Goal: Transaction & Acquisition: Book appointment/travel/reservation

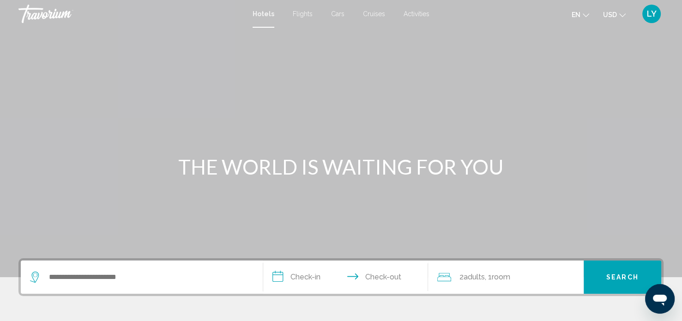
click at [374, 12] on span "Cruises" at bounding box center [374, 13] width 22 height 7
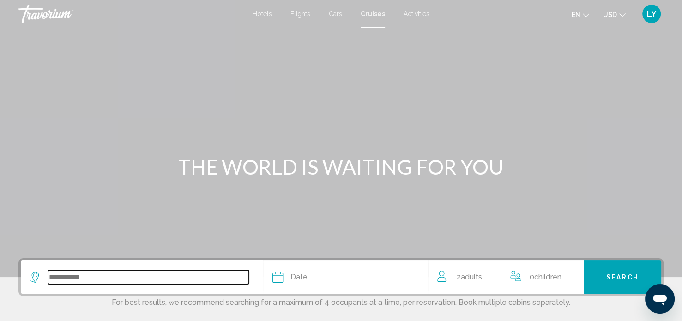
click at [63, 277] on input "Search widget" at bounding box center [148, 277] width 201 height 14
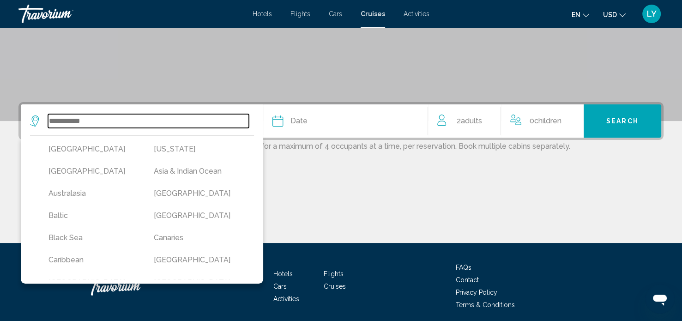
scroll to position [191, 0]
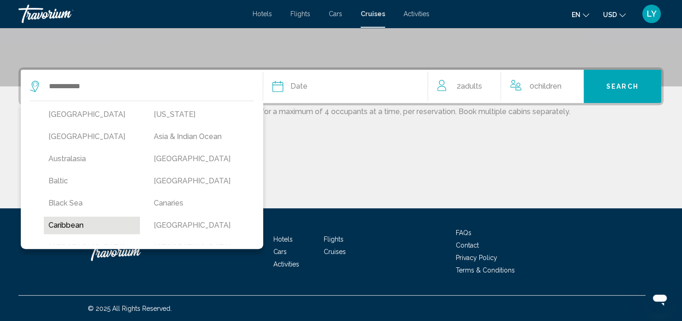
click at [61, 229] on button "Caribbean" at bounding box center [92, 226] width 96 height 18
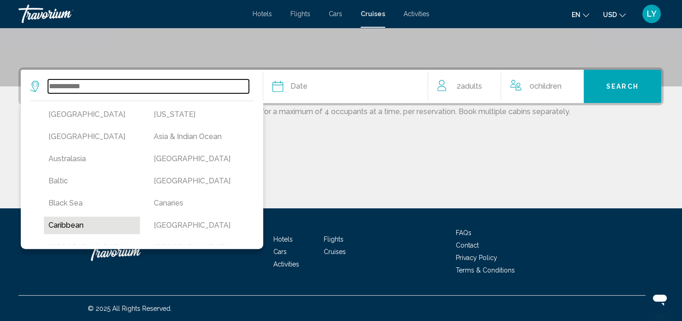
type input "*********"
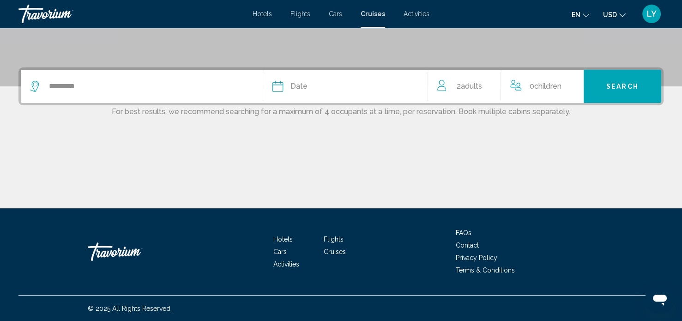
click at [300, 84] on span "Date" at bounding box center [299, 86] width 17 height 13
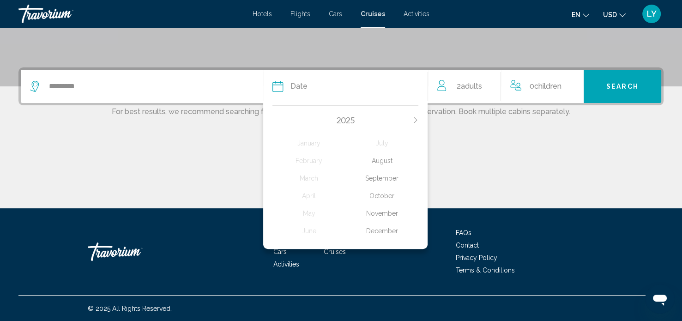
click at [387, 180] on div "September" at bounding box center [381, 178] width 73 height 17
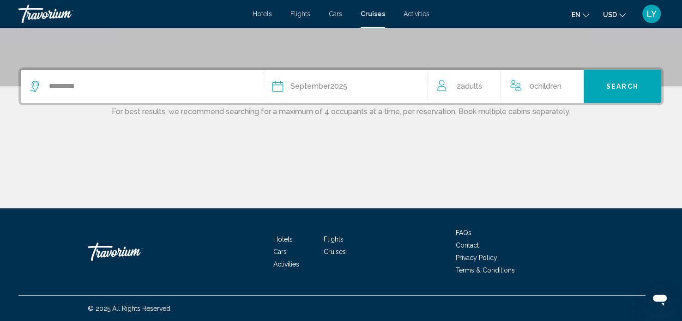
click at [611, 86] on span "Search" at bounding box center [622, 86] width 32 height 7
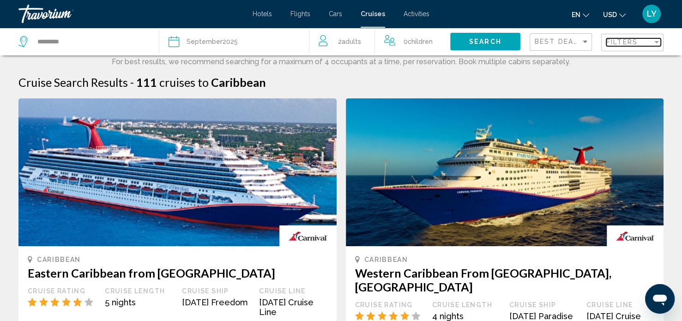
click at [636, 41] on span "Filters" at bounding box center [621, 41] width 31 height 7
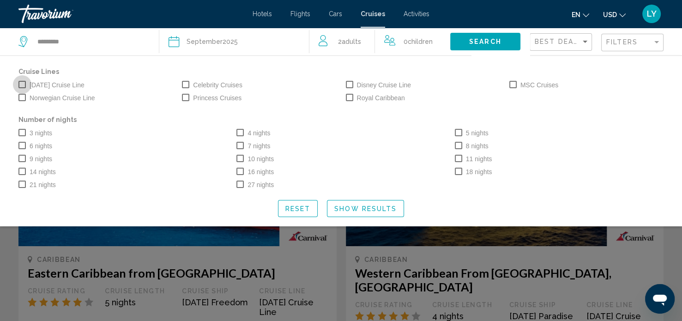
click at [20, 86] on span "Search widget" at bounding box center [21, 84] width 7 height 7
click at [242, 145] on span "Search widget" at bounding box center [239, 145] width 7 height 7
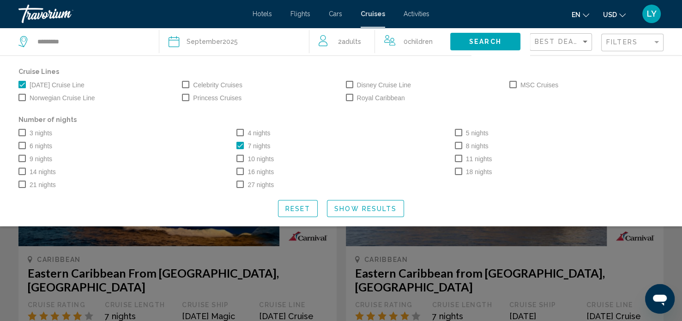
click at [375, 208] on span "Show Results" at bounding box center [365, 208] width 62 height 7
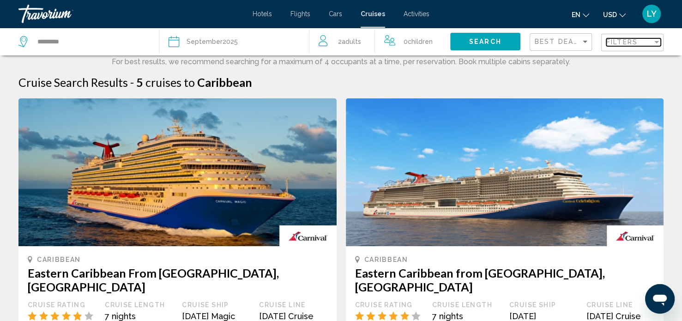
click at [654, 42] on div "Filter" at bounding box center [656, 42] width 5 height 2
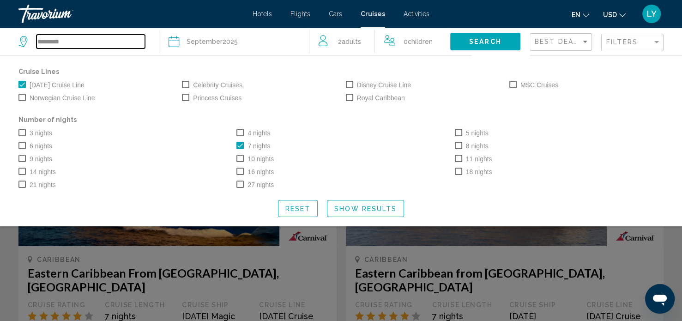
click at [54, 40] on input "*********" at bounding box center [90, 42] width 109 height 14
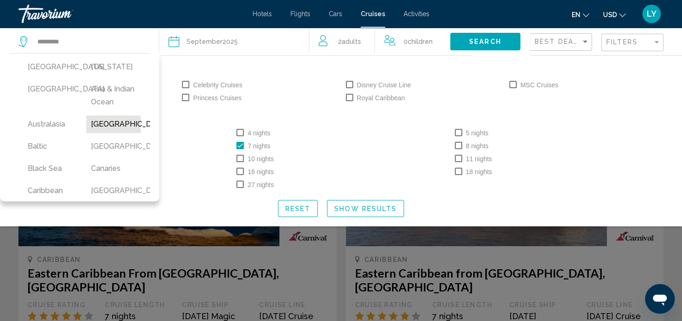
click at [109, 133] on button "[GEOGRAPHIC_DATA]" at bounding box center [113, 124] width 54 height 18
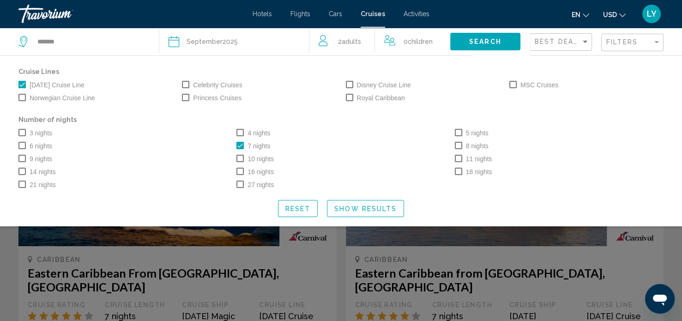
click at [485, 43] on span "Search" at bounding box center [485, 41] width 32 height 7
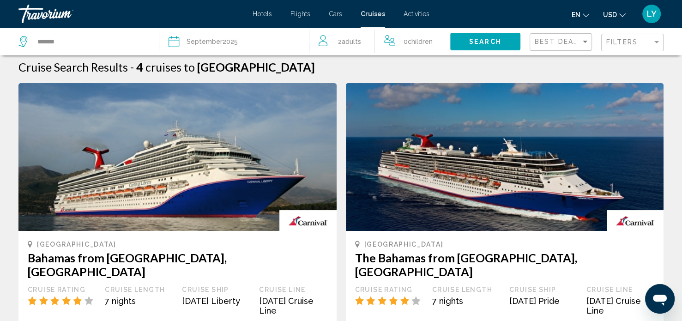
scroll to position [18, 0]
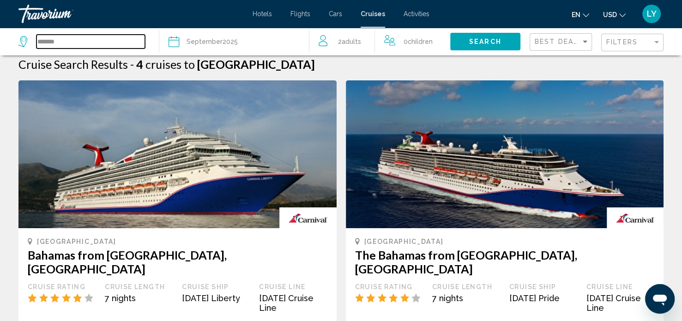
click at [58, 35] on input "*******" at bounding box center [90, 42] width 109 height 14
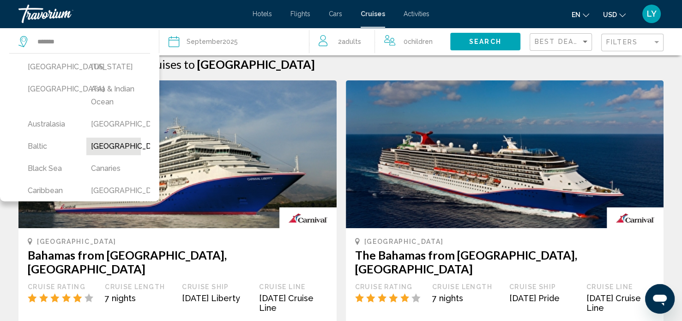
click at [107, 155] on button "[GEOGRAPHIC_DATA]" at bounding box center [113, 147] width 54 height 18
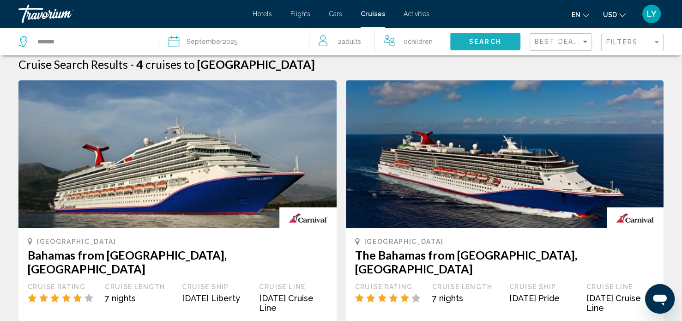
click at [490, 43] on span "Search" at bounding box center [485, 41] width 32 height 7
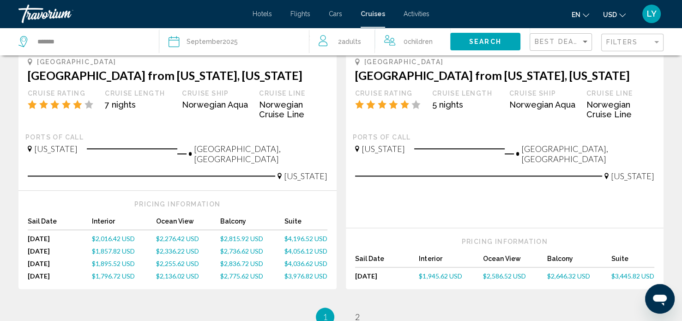
scroll to position [419, 0]
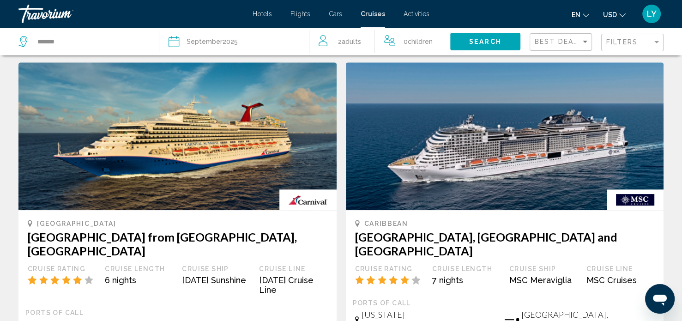
click at [22, 41] on icon "Search widget" at bounding box center [23, 41] width 11 height 11
click at [87, 44] on input "*******" at bounding box center [90, 42] width 109 height 14
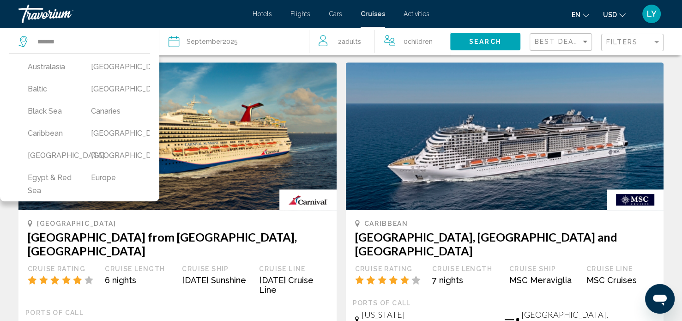
scroll to position [59, 0]
click at [50, 140] on button "Caribbean" at bounding box center [50, 132] width 54 height 18
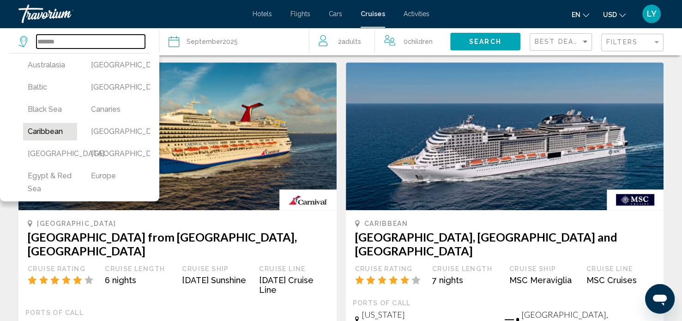
type input "*********"
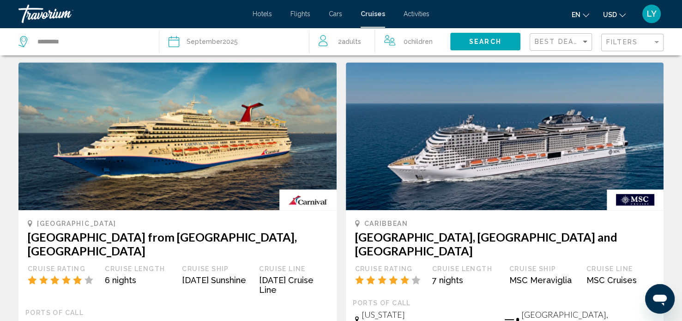
click at [484, 49] on button "Search" at bounding box center [485, 41] width 70 height 17
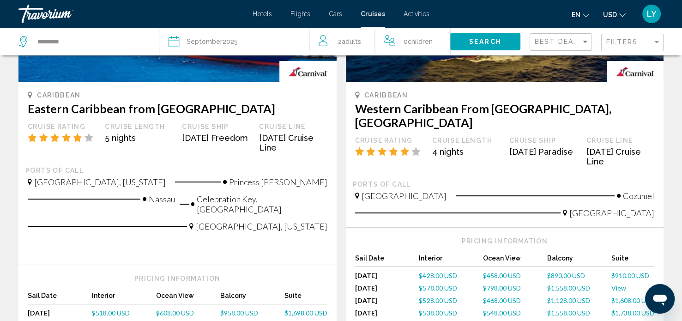
scroll to position [156, 0]
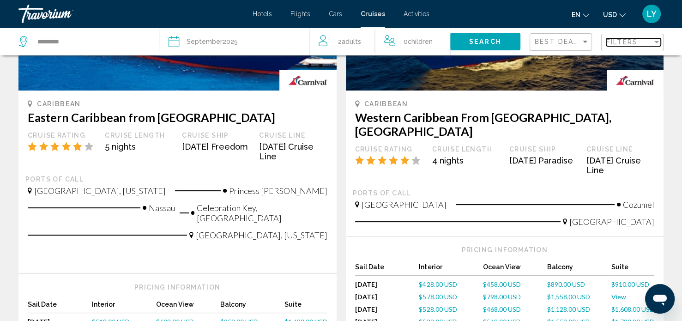
click at [625, 42] on span "Filters" at bounding box center [621, 41] width 31 height 7
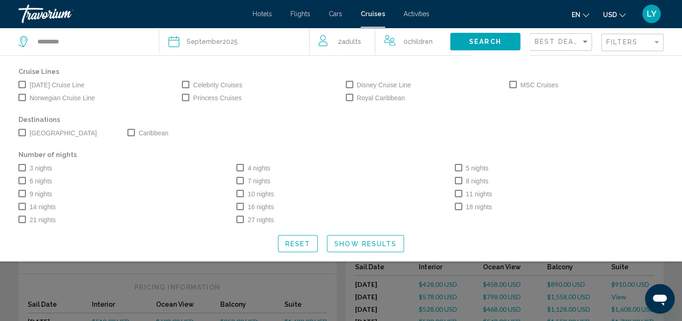
click at [21, 85] on span "Search widget" at bounding box center [21, 84] width 7 height 7
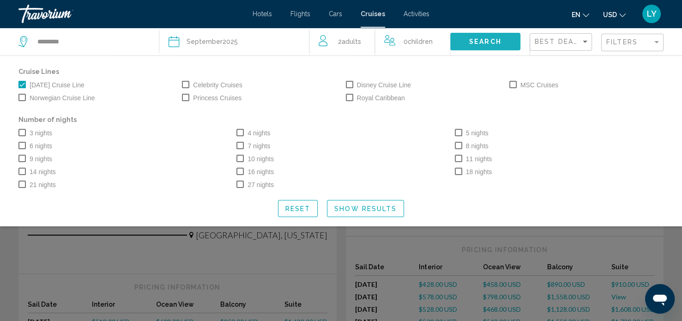
click at [498, 38] on span "Search" at bounding box center [485, 41] width 32 height 7
click at [469, 40] on button "Search" at bounding box center [485, 41] width 70 height 17
click at [457, 145] on span "Search widget" at bounding box center [458, 145] width 7 height 7
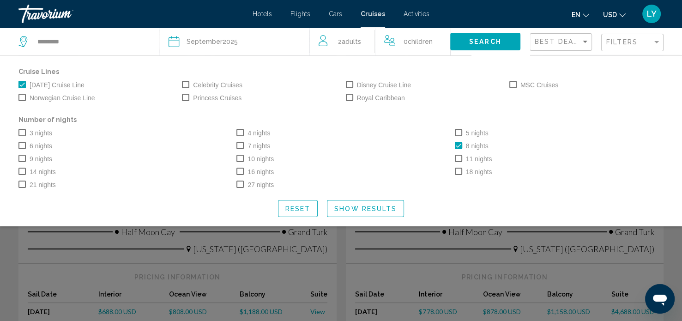
click at [369, 210] on span "Show Results" at bounding box center [365, 208] width 62 height 7
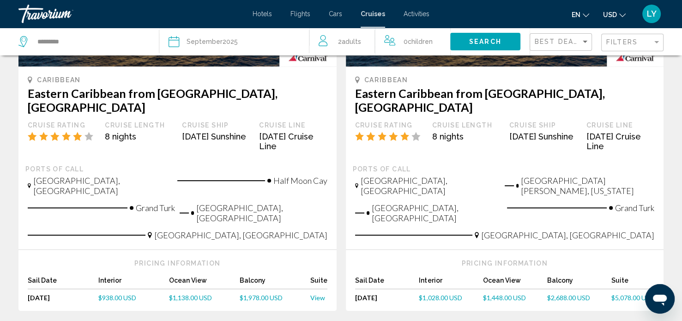
scroll to position [571, 0]
